Goal: Information Seeking & Learning: Understand process/instructions

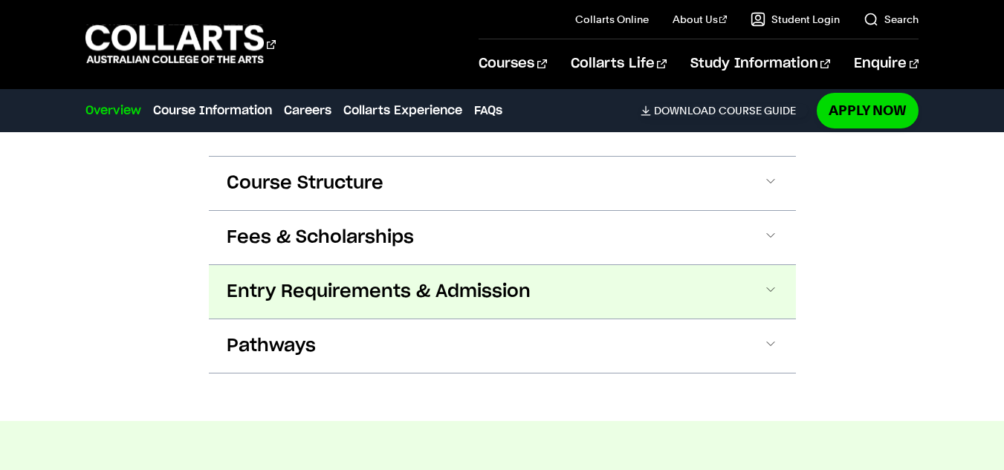
click at [365, 296] on span "Entry Requirements & Admission" at bounding box center [379, 292] width 304 height 24
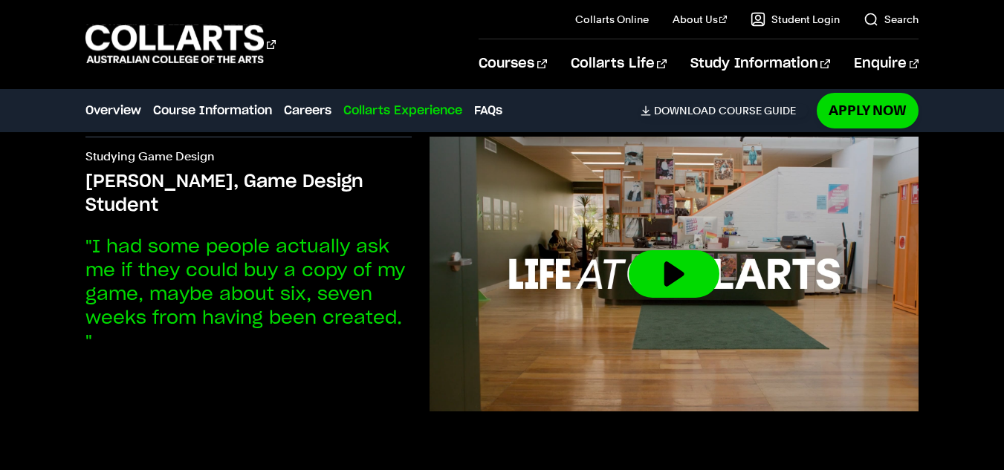
scroll to position [4420, 0]
click at [270, 263] on p ""I had some people actually ask me if they could buy a copy of my game, maybe a…" at bounding box center [248, 294] width 326 height 119
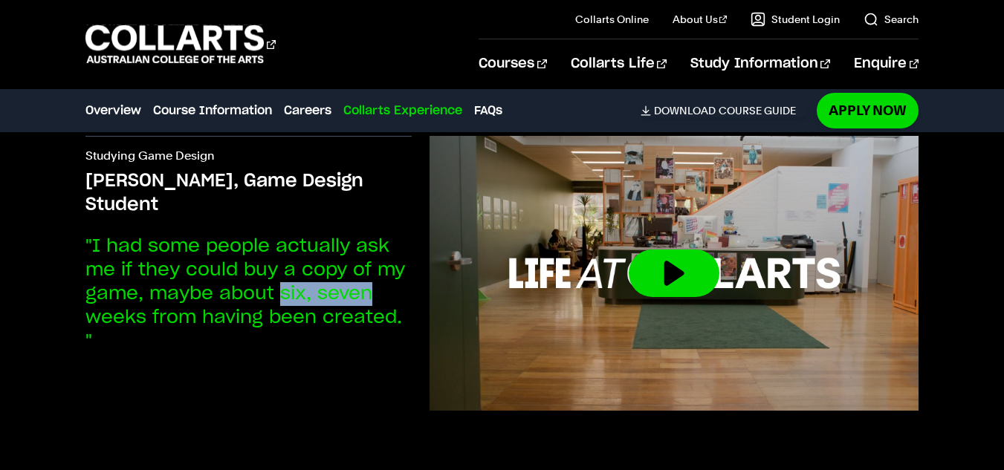
drag, startPoint x: 278, startPoint y: 256, endPoint x: 384, endPoint y: 256, distance: 106.2
click at [384, 256] on p ""I had some people actually ask me if they could buy a copy of my game, maybe a…" at bounding box center [248, 294] width 326 height 119
click at [168, 362] on div "Studying Game Design Michael, Game Design Student "I had some people actually a…" at bounding box center [501, 281] width 833 height 432
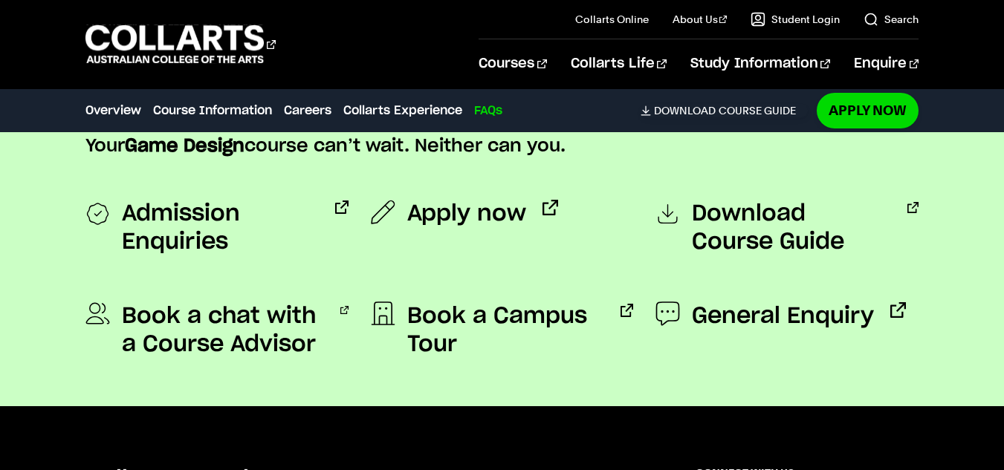
scroll to position [5212, 0]
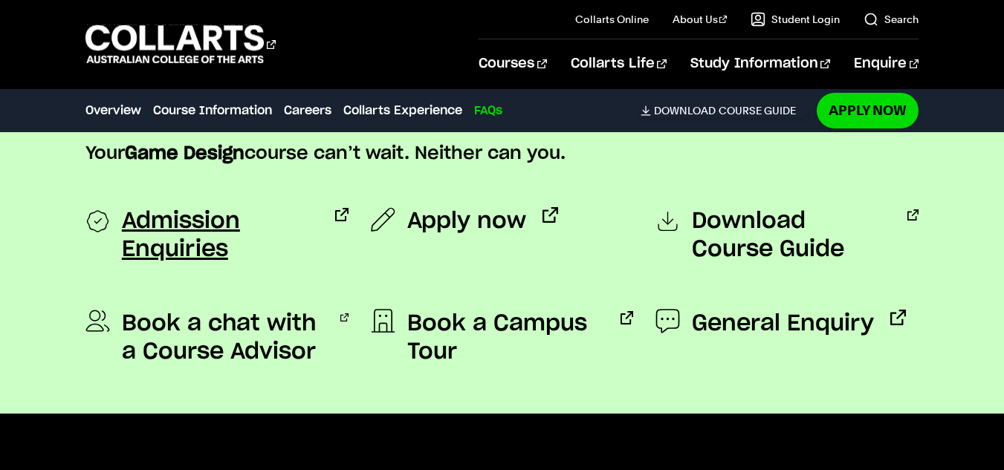
click at [161, 240] on span "Admission Enquiries" at bounding box center [220, 235] width 197 height 56
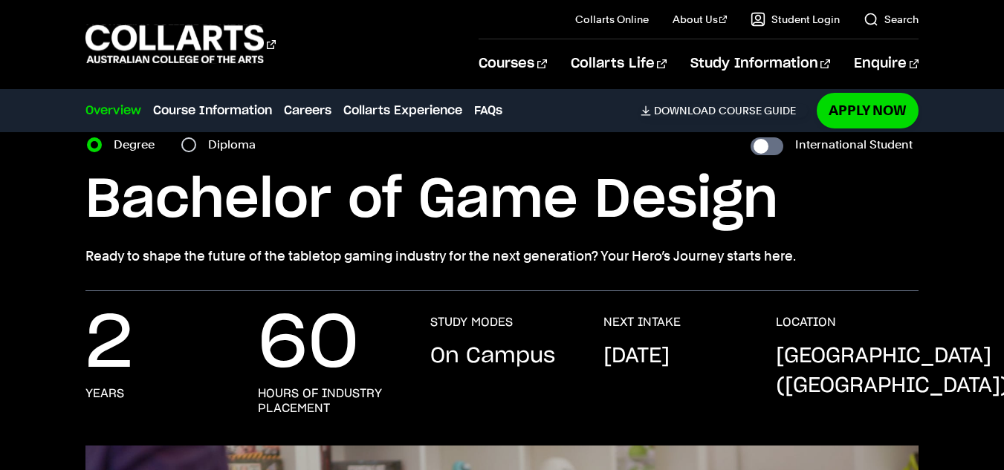
scroll to position [68, 0]
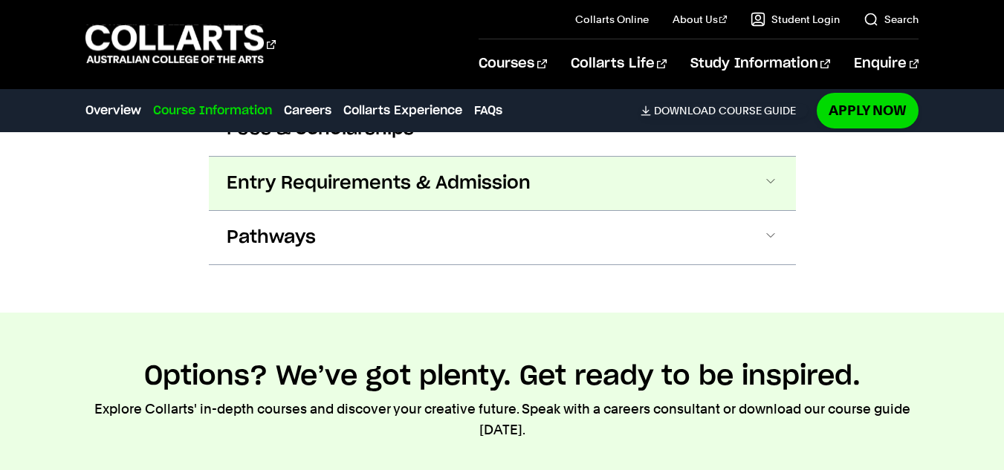
click at [372, 188] on span "Entry Requirements & Admission" at bounding box center [379, 184] width 304 height 24
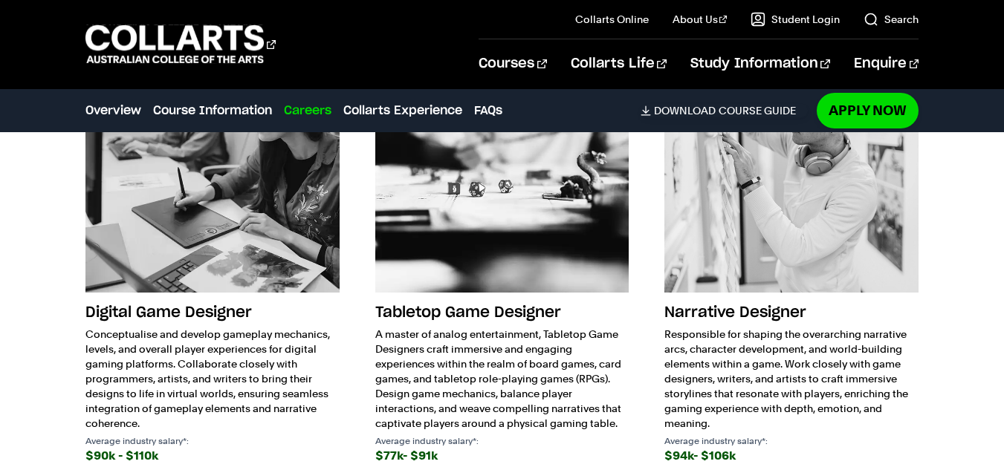
scroll to position [3278, 0]
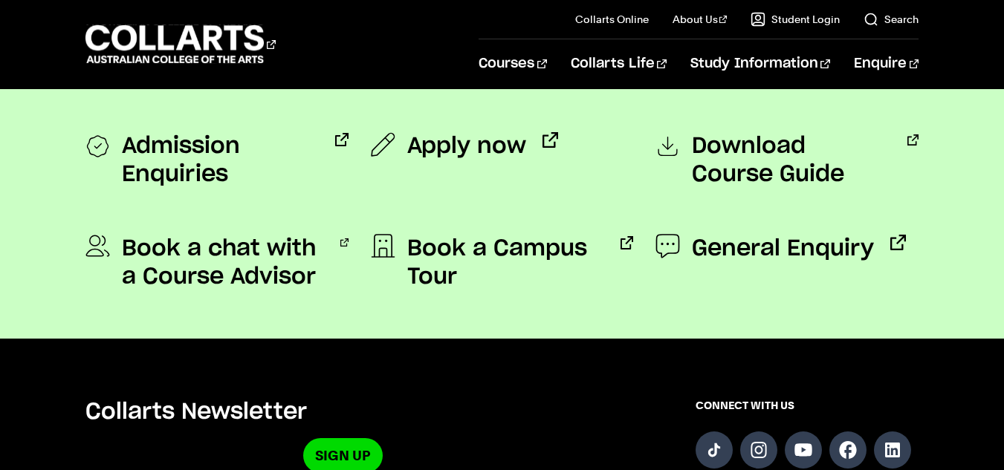
scroll to position [1297, 0]
